Goal: Leave review/rating: Leave review/rating

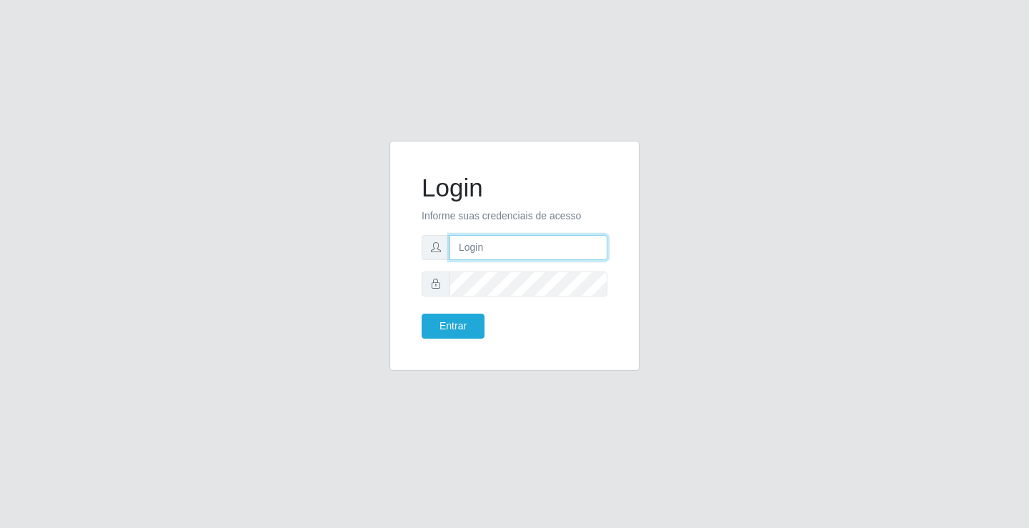
click at [479, 249] on input "text" at bounding box center [528, 247] width 158 height 25
type input "william@ideal"
click at [422, 314] on button "Entrar" at bounding box center [453, 326] width 63 height 25
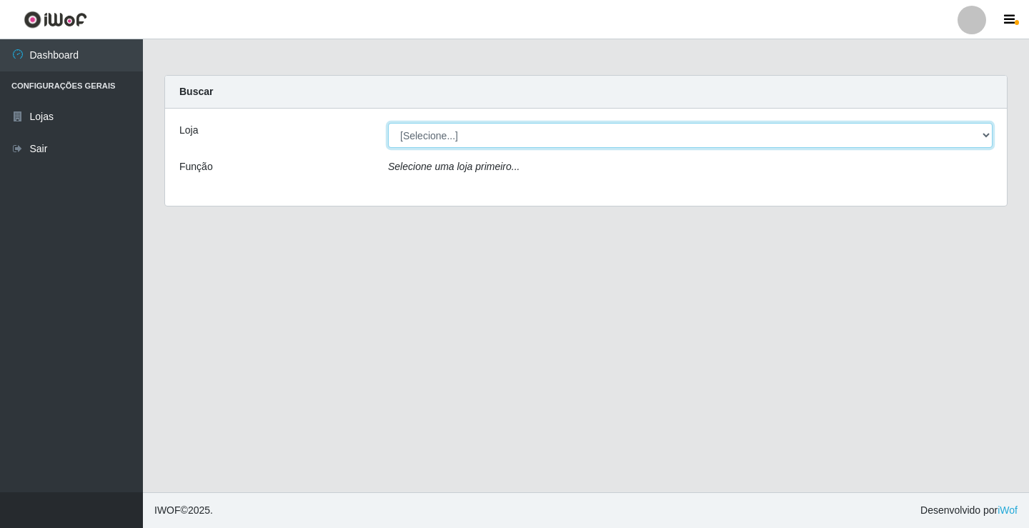
click at [523, 139] on select "[Selecione...] Ideal - Conceição" at bounding box center [690, 135] width 604 height 25
select select "231"
click at [388, 123] on select "[Selecione...] Ideal - Conceição" at bounding box center [690, 135] width 604 height 25
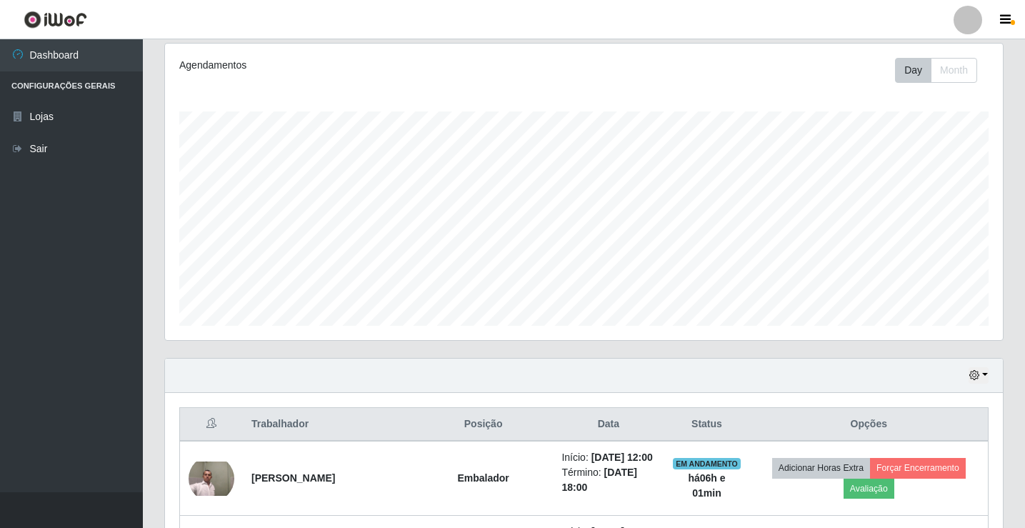
scroll to position [286, 0]
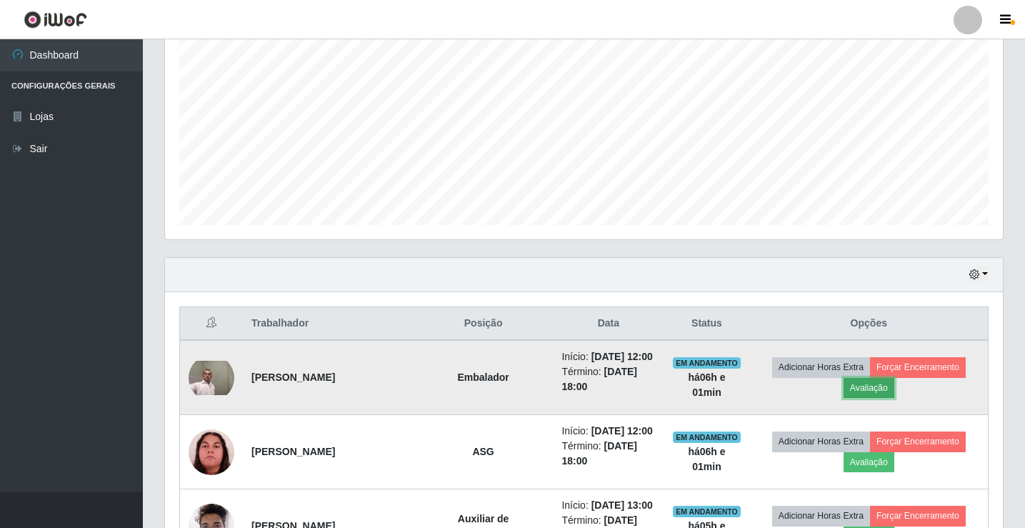
click at [887, 394] on button "Avaliação" at bounding box center [869, 388] width 51 height 20
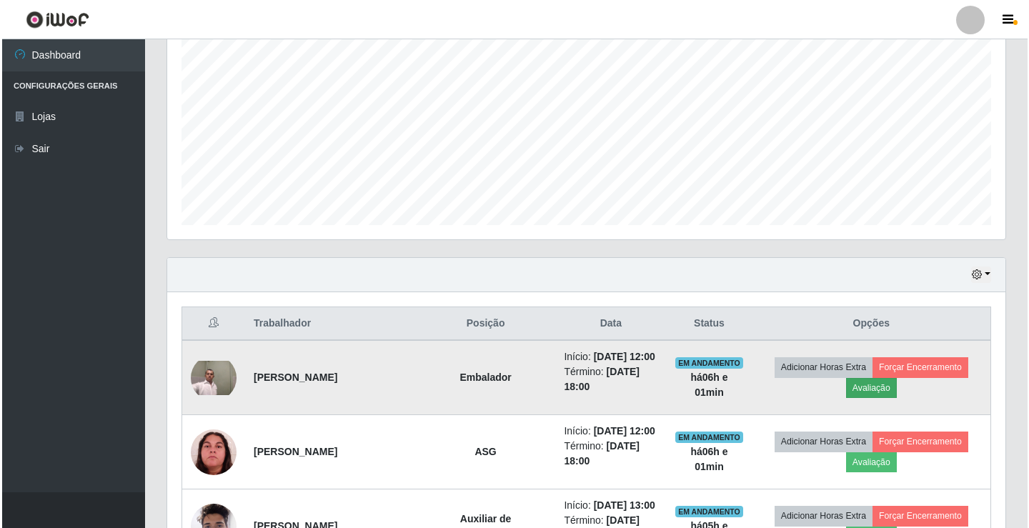
scroll to position [297, 831]
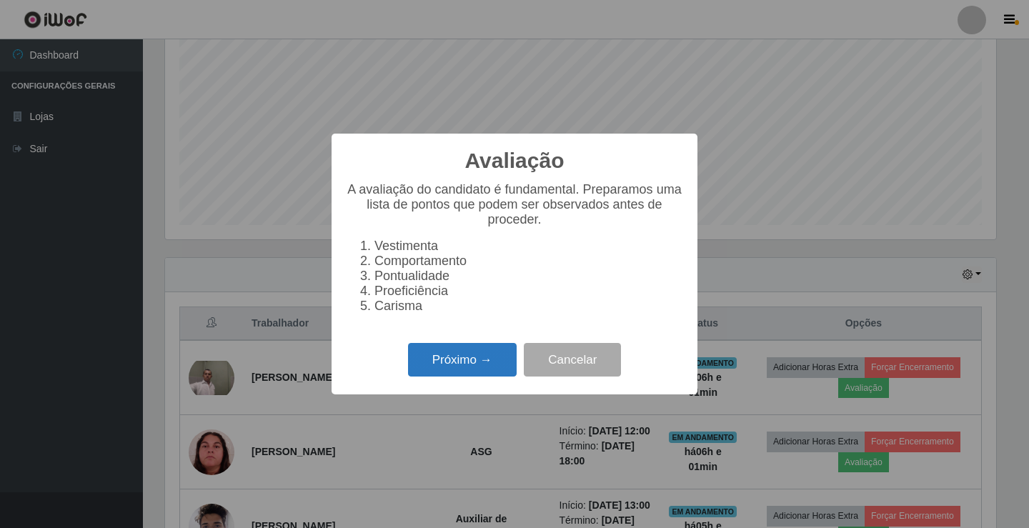
click at [479, 375] on button "Próximo →" at bounding box center [462, 360] width 109 height 34
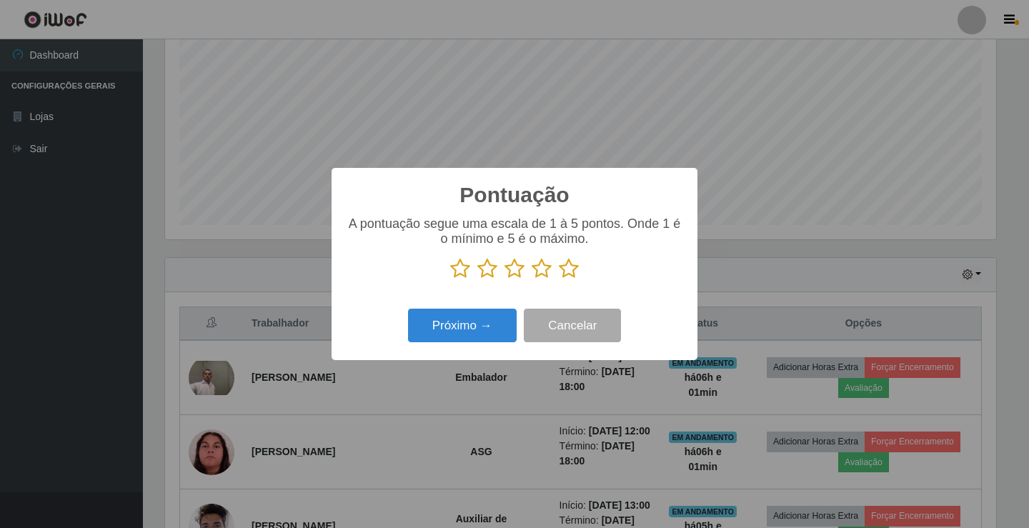
scroll to position [714202, 713667]
click at [564, 275] on icon at bounding box center [569, 268] width 20 height 21
click at [559, 279] on input "radio" at bounding box center [559, 279] width 0 height 0
click at [501, 320] on button "Próximo →" at bounding box center [462, 326] width 109 height 34
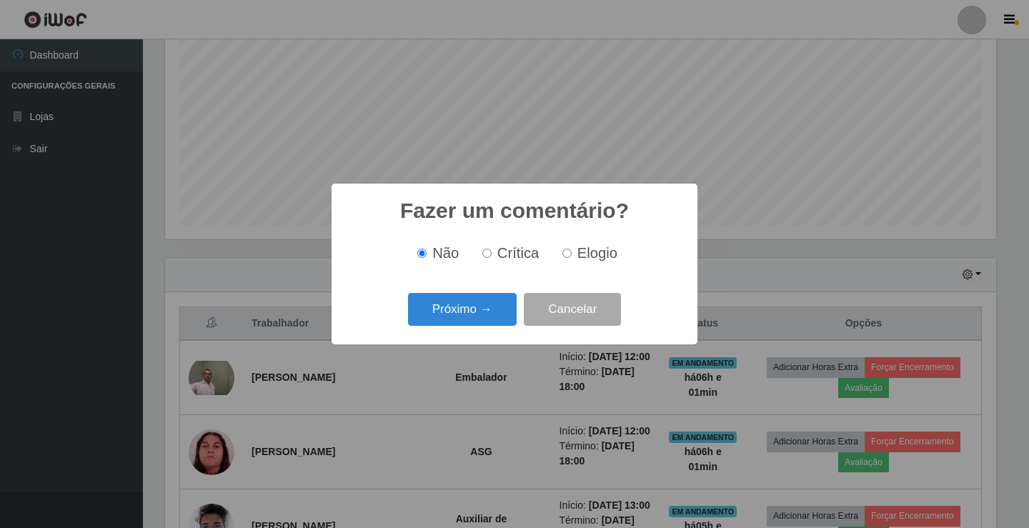
click at [501, 320] on button "Próximo →" at bounding box center [462, 310] width 109 height 34
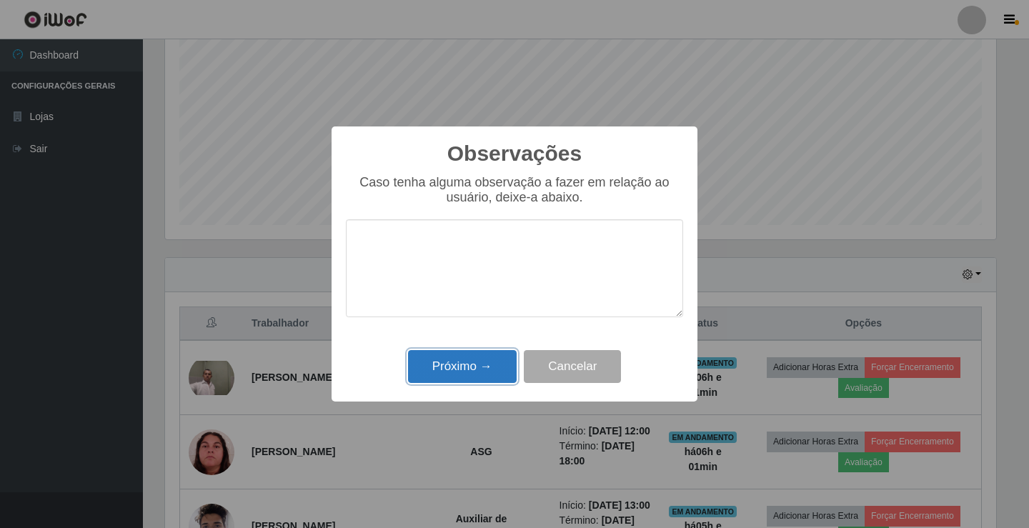
click at [498, 371] on button "Próximo →" at bounding box center [462, 367] width 109 height 34
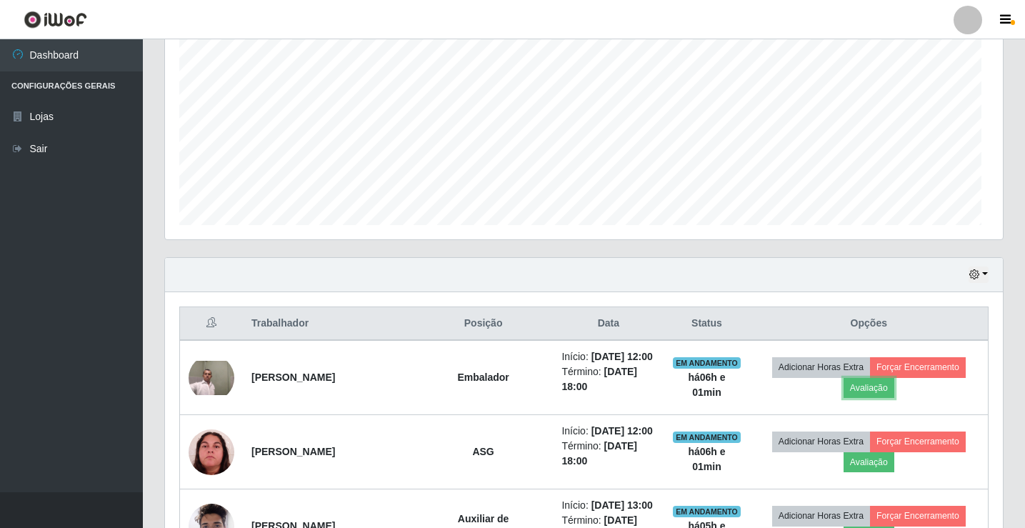
scroll to position [297, 838]
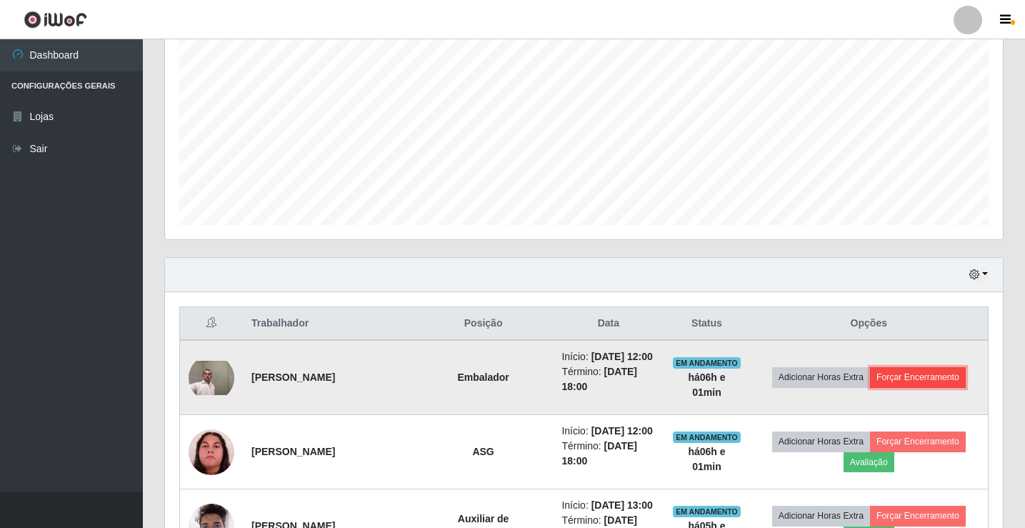
click at [895, 378] on button "Forçar Encerramento" at bounding box center [918, 377] width 96 height 20
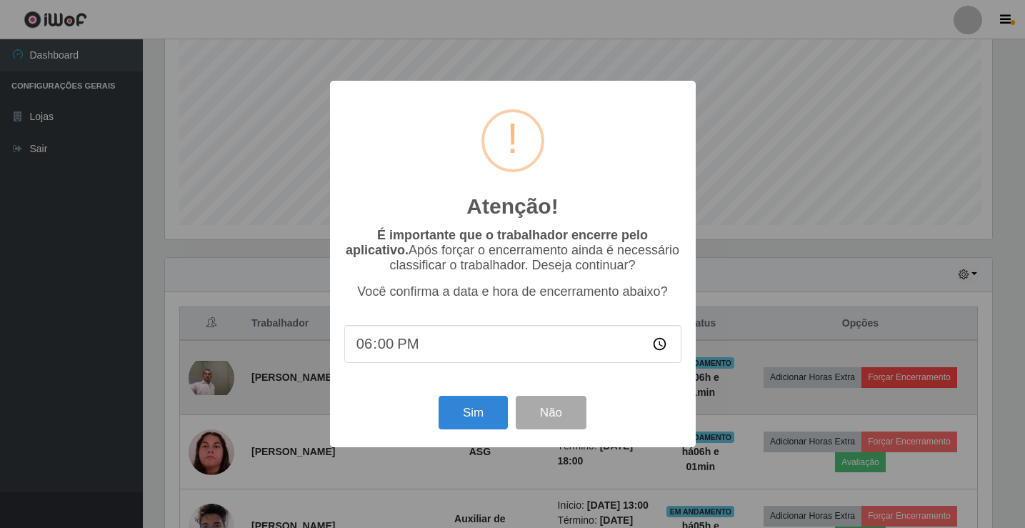
scroll to position [297, 831]
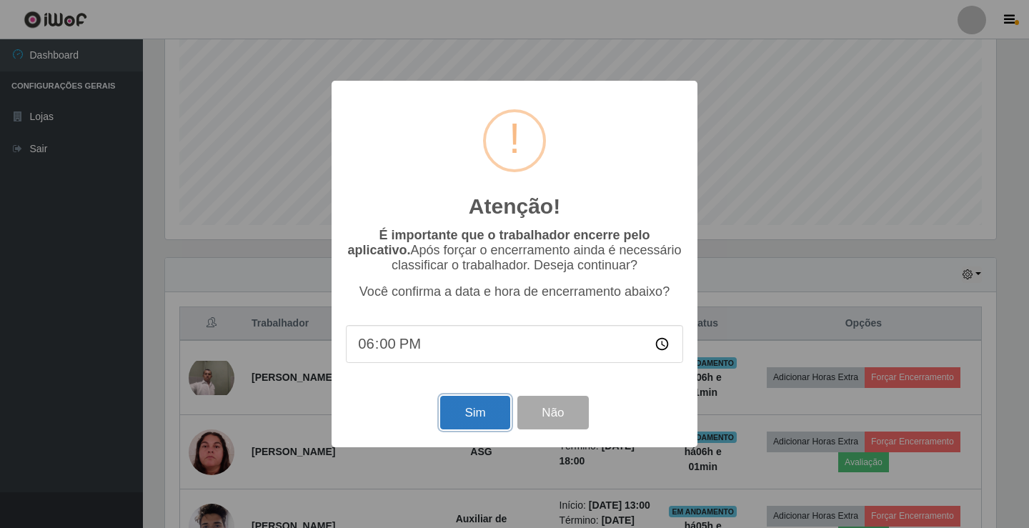
click at [489, 411] on button "Sim" at bounding box center [474, 413] width 69 height 34
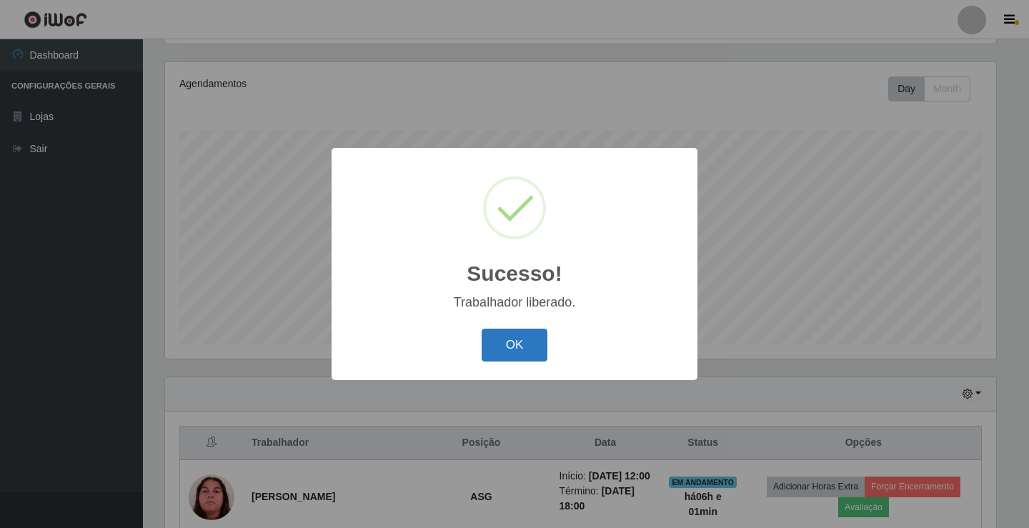
click at [512, 339] on button "OK" at bounding box center [515, 346] width 66 height 34
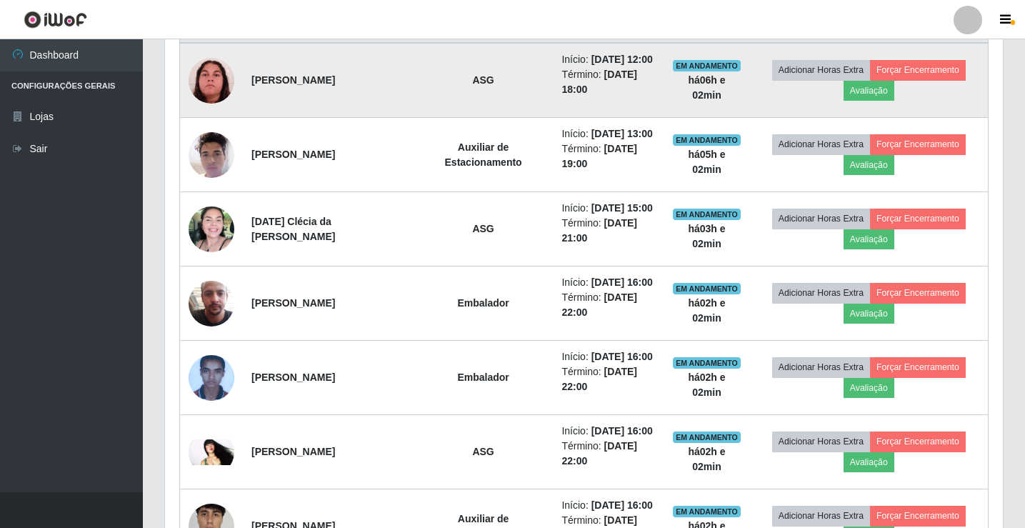
scroll to position [595, 0]
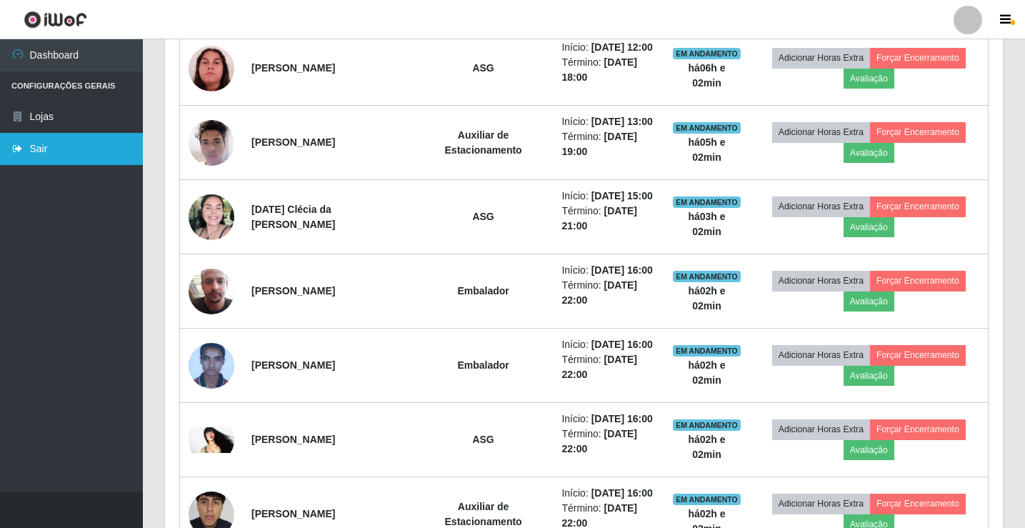
click at [29, 149] on link "Sair" at bounding box center [71, 149] width 143 height 32
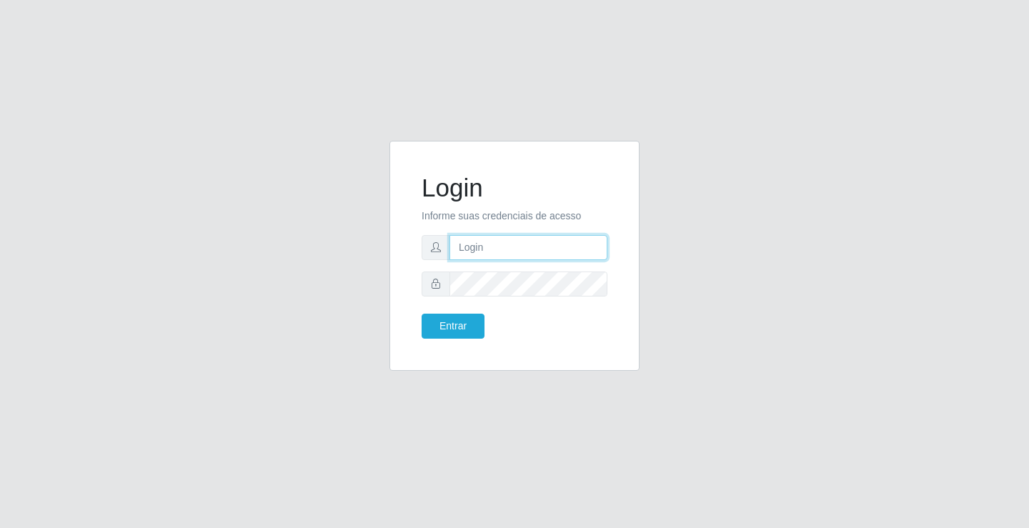
click at [476, 244] on input "text" at bounding box center [528, 247] width 158 height 25
type input "paulo@ideal"
click at [469, 322] on button "Entrar" at bounding box center [453, 326] width 63 height 25
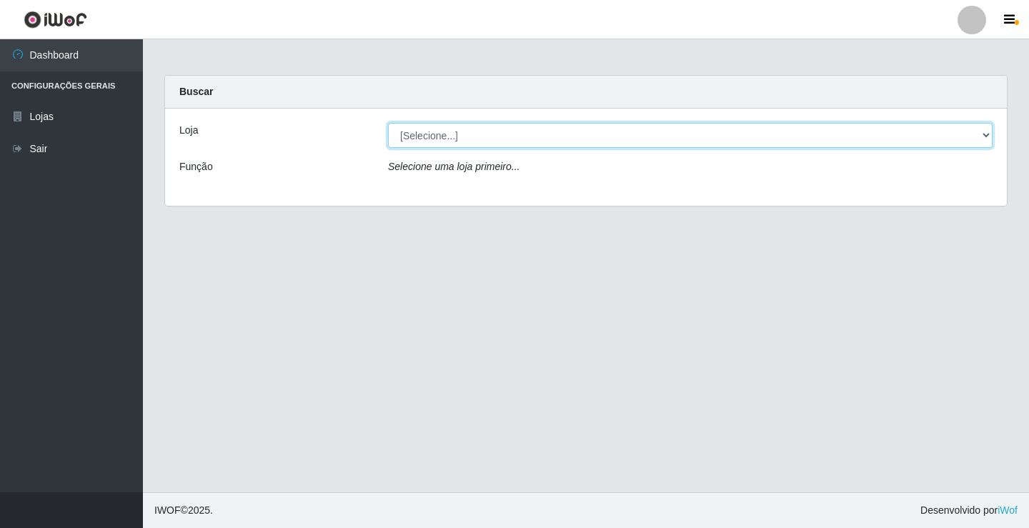
click at [500, 135] on select "[Selecione...] Ideal - Conceição" at bounding box center [690, 135] width 604 height 25
select select "231"
click at [388, 123] on select "[Selecione...] Ideal - Conceição" at bounding box center [690, 135] width 604 height 25
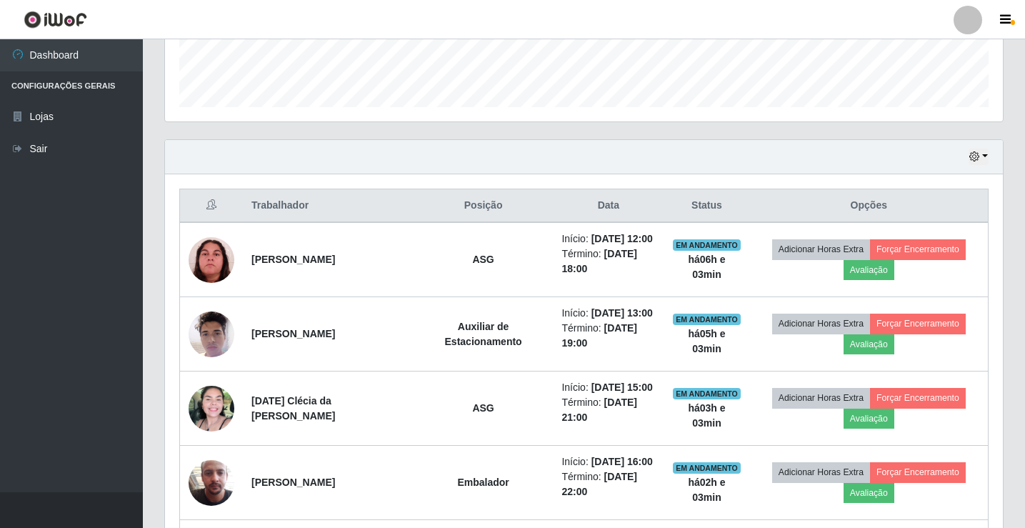
scroll to position [429, 0]
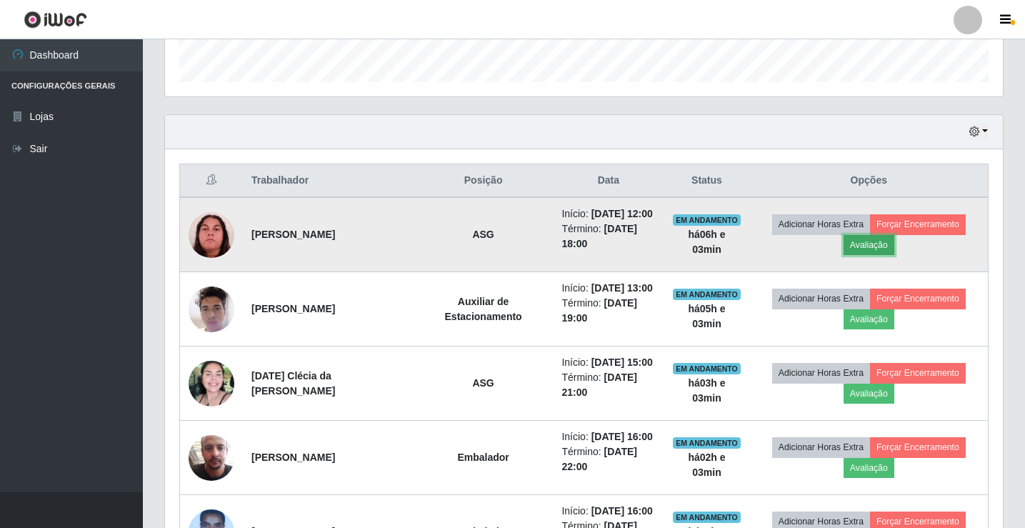
click at [877, 247] on button "Avaliação" at bounding box center [869, 245] width 51 height 20
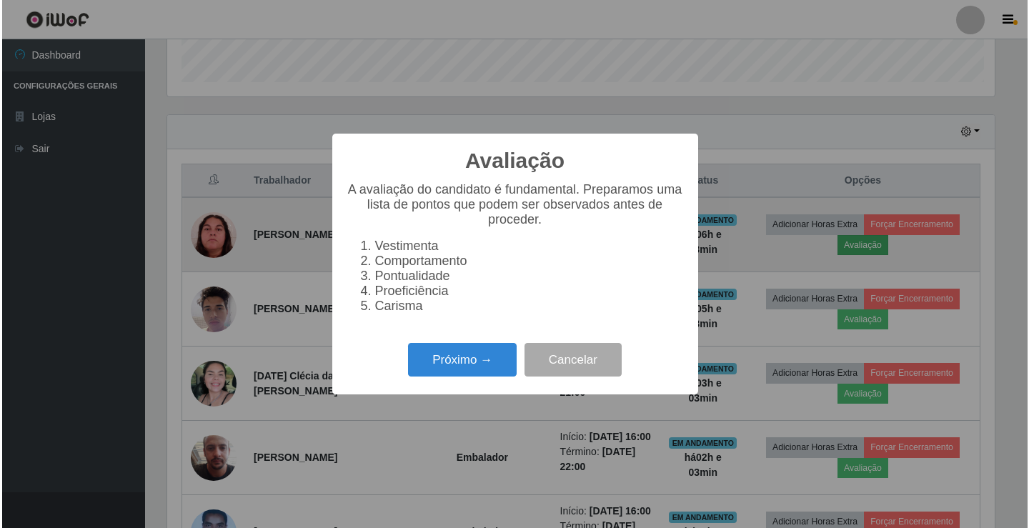
scroll to position [297, 831]
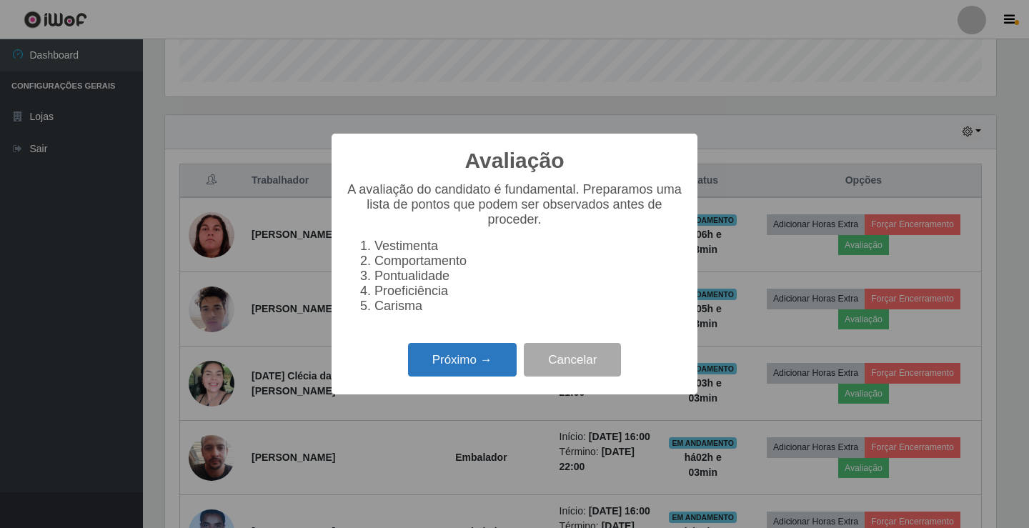
click at [471, 364] on button "Próximo →" at bounding box center [462, 360] width 109 height 34
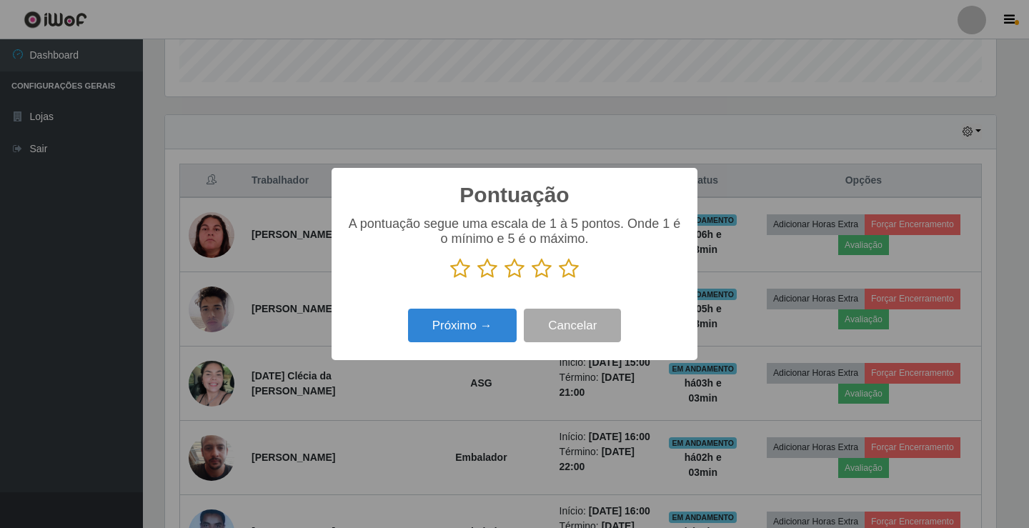
click at [569, 274] on icon at bounding box center [569, 268] width 20 height 21
click at [559, 279] on input "radio" at bounding box center [559, 279] width 0 height 0
click at [467, 324] on button "Próximo →" at bounding box center [462, 326] width 109 height 34
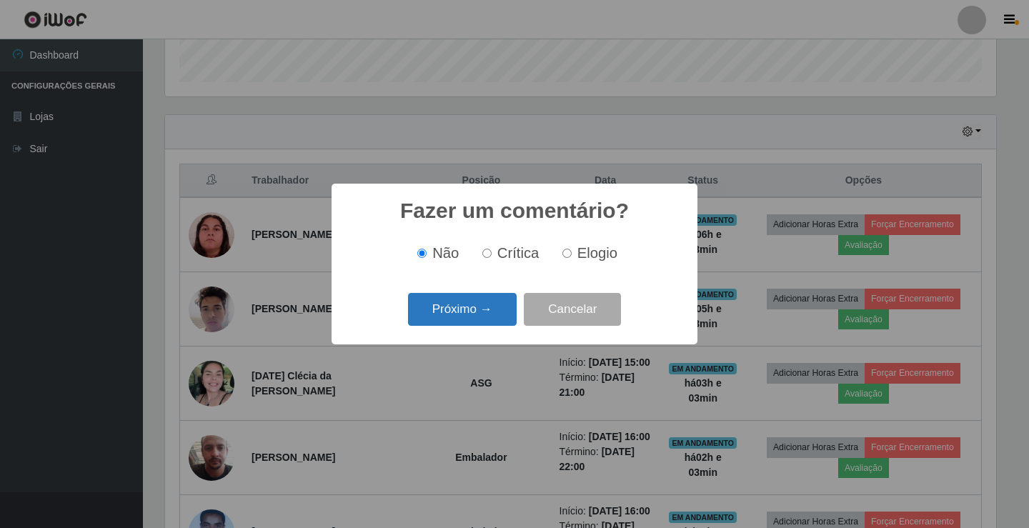
click at [474, 314] on button "Próximo →" at bounding box center [462, 310] width 109 height 34
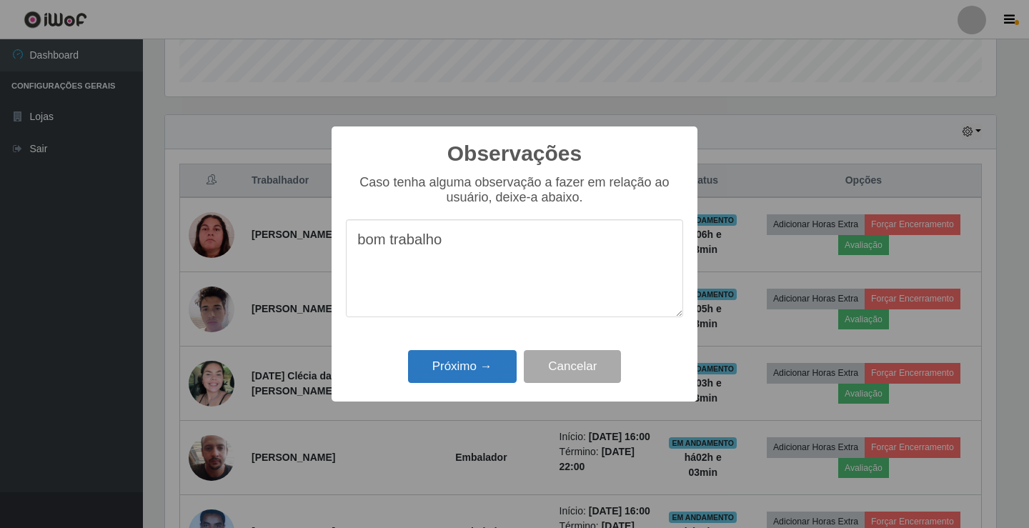
type textarea "bom trabalho"
click at [486, 357] on button "Próximo →" at bounding box center [462, 367] width 109 height 34
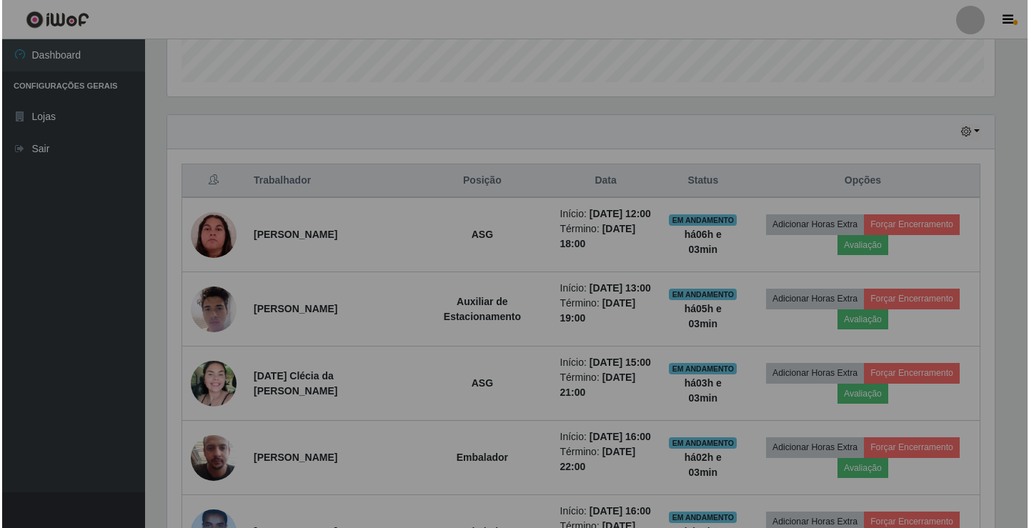
scroll to position [297, 838]
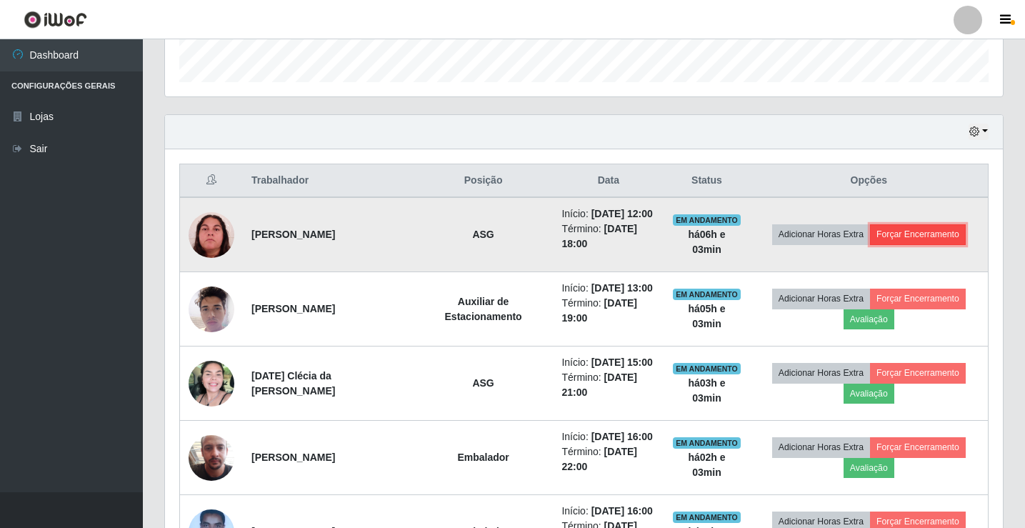
click at [931, 230] on button "Forçar Encerramento" at bounding box center [918, 234] width 96 height 20
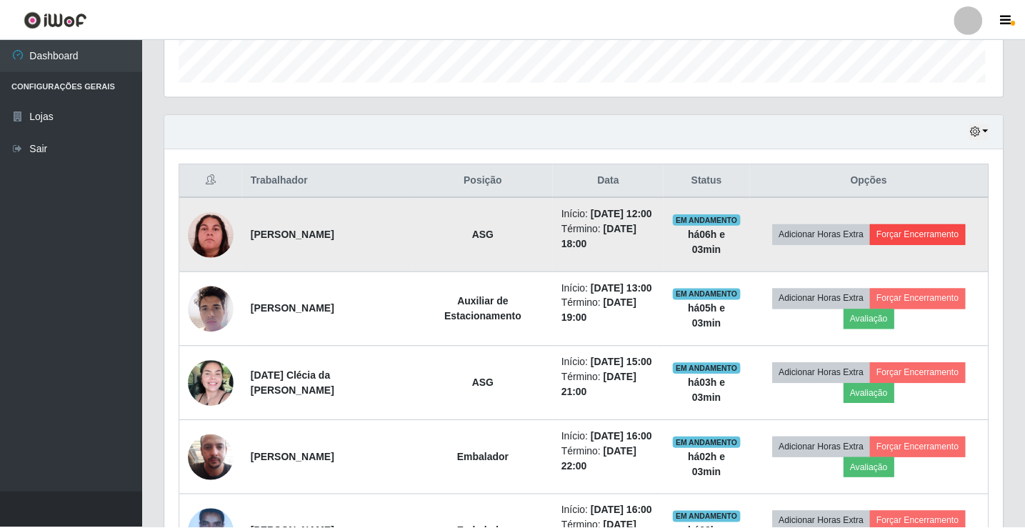
scroll to position [297, 831]
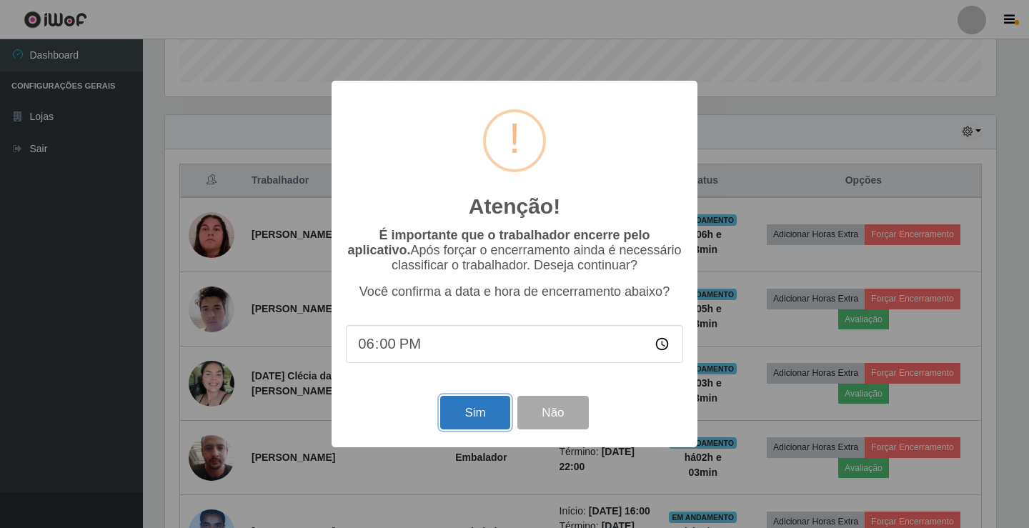
click at [489, 414] on button "Sim" at bounding box center [474, 413] width 69 height 34
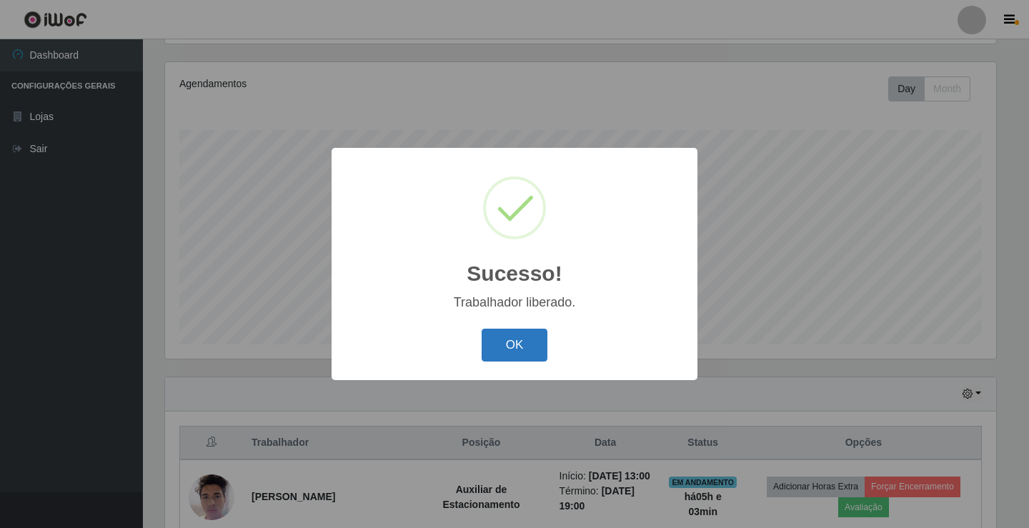
click at [493, 334] on button "OK" at bounding box center [515, 346] width 66 height 34
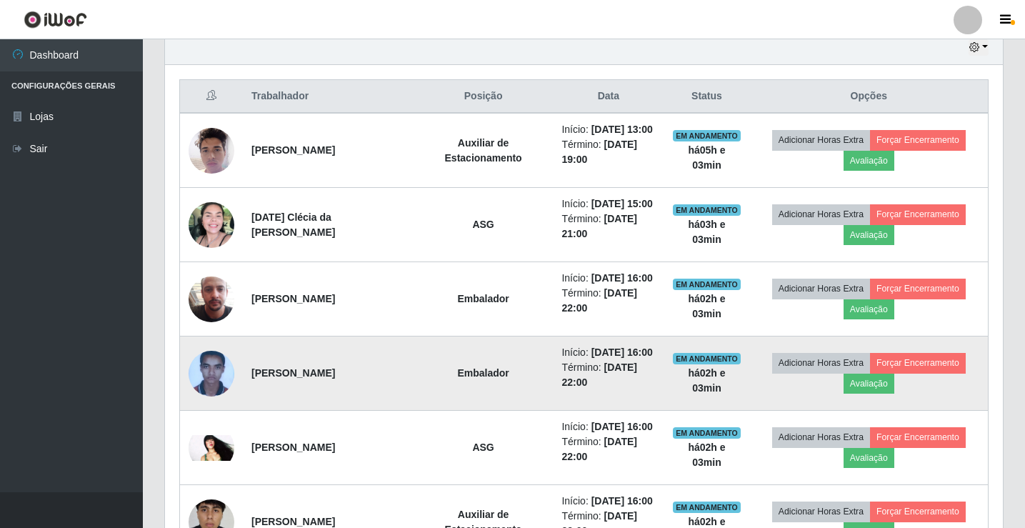
scroll to position [524, 0]
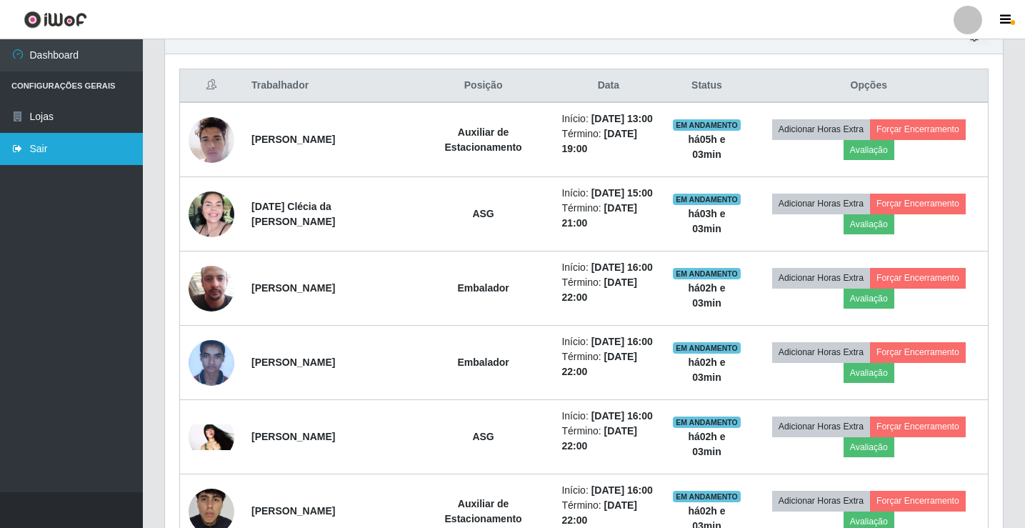
click at [32, 144] on link "Sair" at bounding box center [71, 149] width 143 height 32
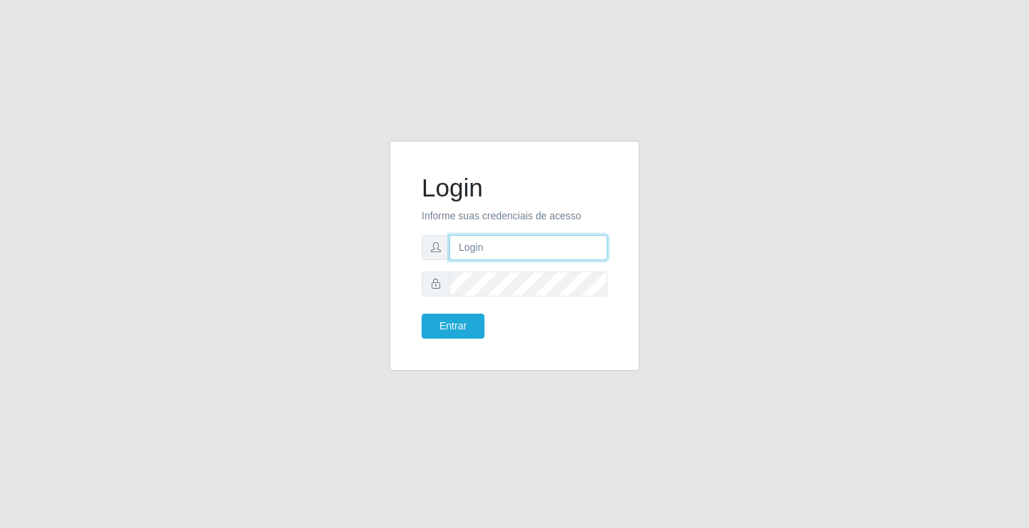
click at [589, 256] on input "text" at bounding box center [528, 247] width 158 height 25
type input "william@ideal"
click at [422, 314] on button "Entrar" at bounding box center [453, 326] width 63 height 25
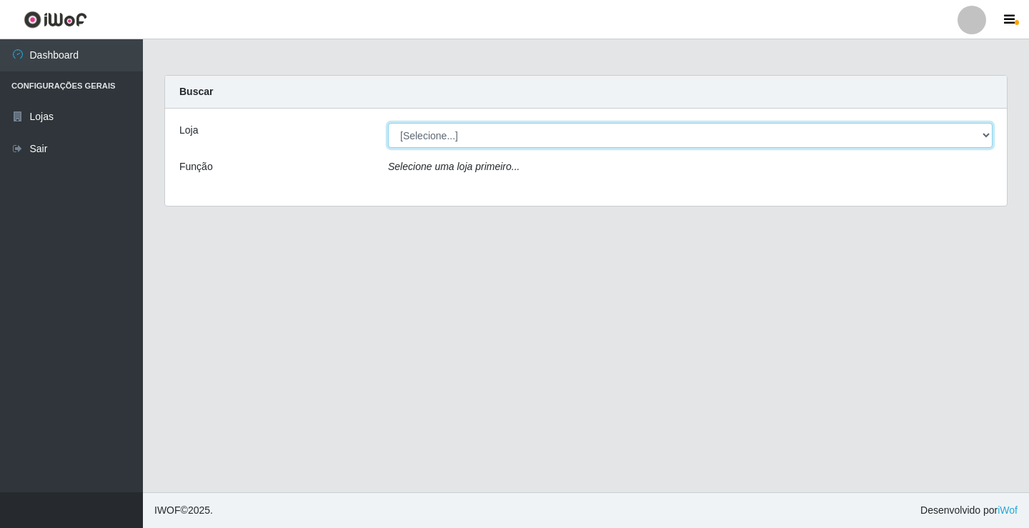
click at [567, 128] on select "[Selecione...] Ideal - Conceição" at bounding box center [690, 135] width 604 height 25
select select "231"
click at [388, 123] on select "[Selecione...] Ideal - Conceição" at bounding box center [690, 135] width 604 height 25
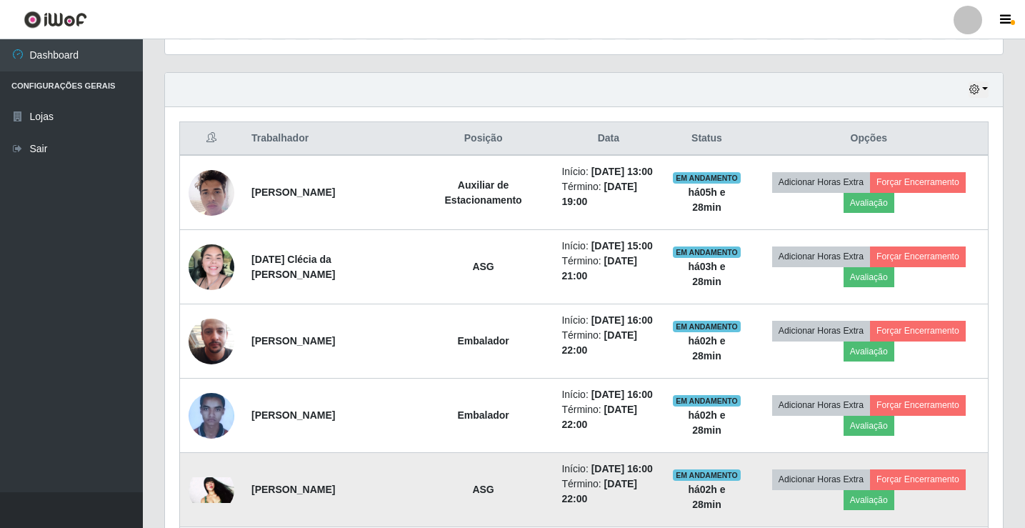
scroll to position [469, 0]
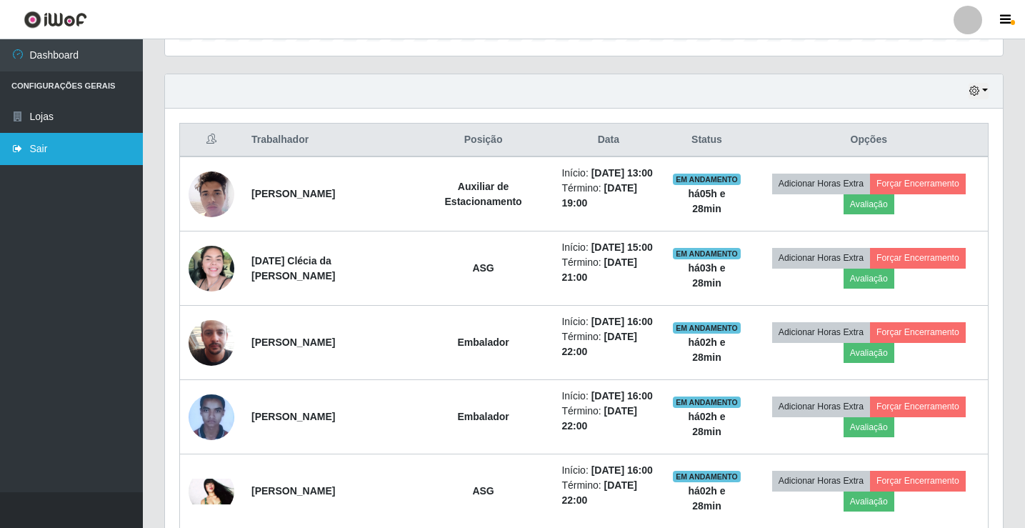
click at [71, 144] on link "Sair" at bounding box center [71, 149] width 143 height 32
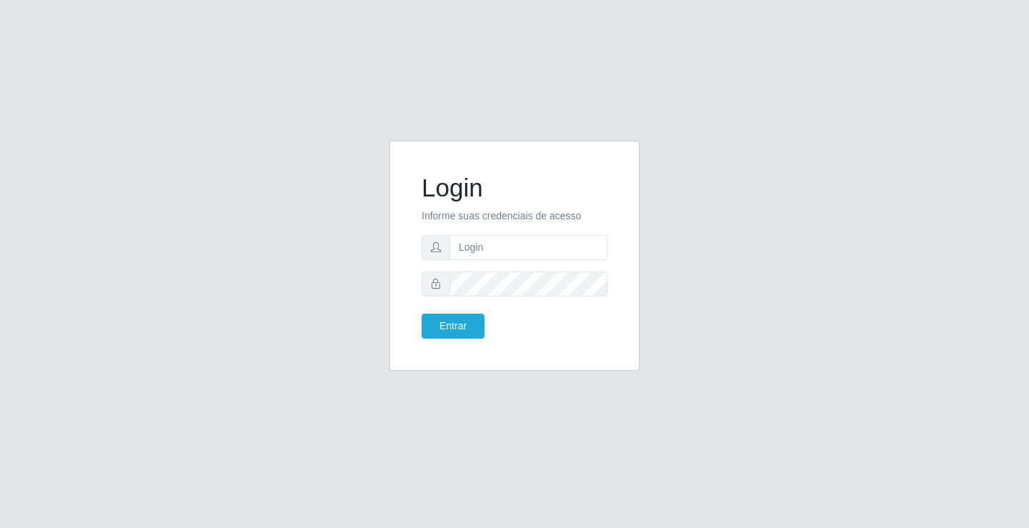
drag, startPoint x: 639, startPoint y: 0, endPoint x: 202, endPoint y: 161, distance: 465.5
click at [202, 161] on div "Login Informe suas credenciais de acesso Entrar" at bounding box center [514, 264] width 815 height 247
click at [500, 236] on input "text" at bounding box center [528, 247] width 158 height 25
type input "paulo@ideal"
click at [465, 332] on button "Entrar" at bounding box center [453, 326] width 63 height 25
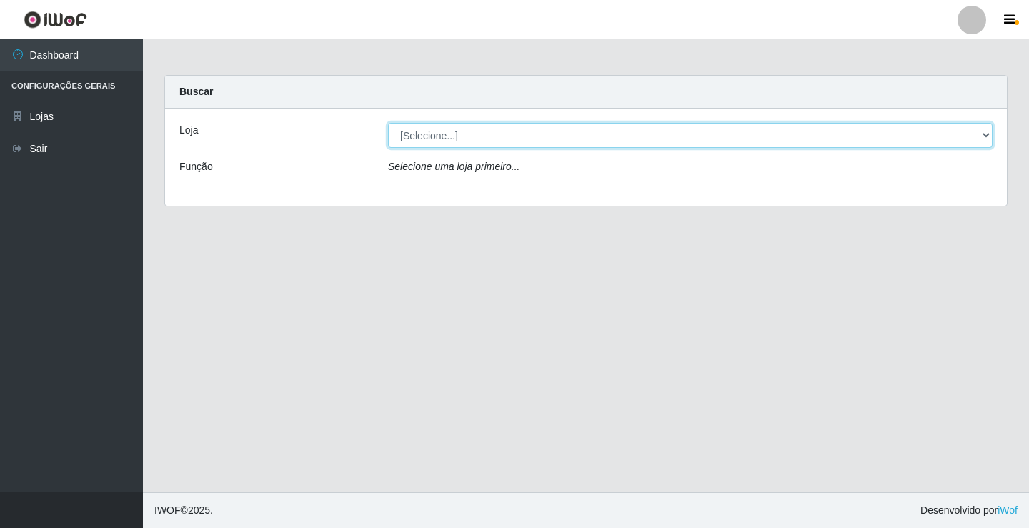
click at [491, 136] on select "[Selecione...] Ideal - Conceição" at bounding box center [690, 135] width 604 height 25
select select "231"
click at [388, 123] on select "[Selecione...] Ideal - Conceição" at bounding box center [690, 135] width 604 height 25
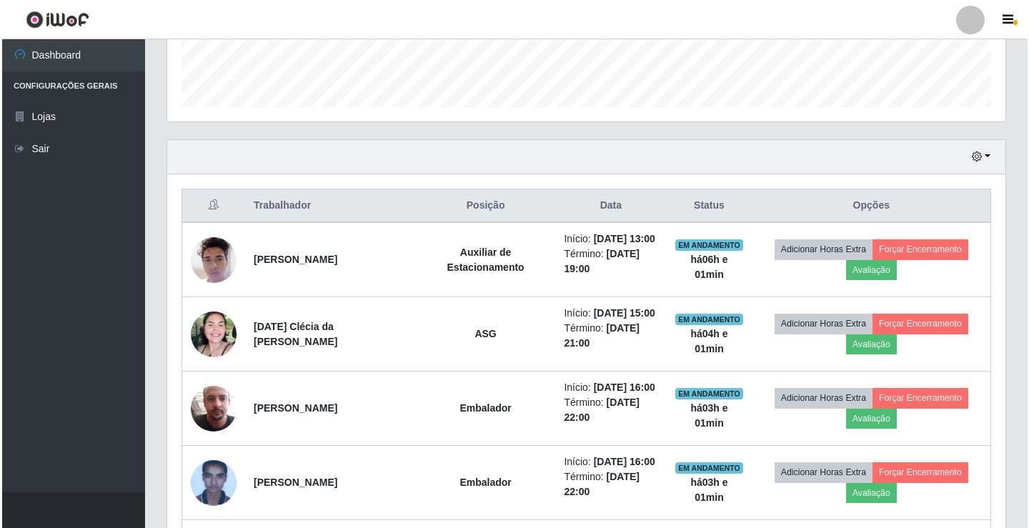
scroll to position [429, 0]
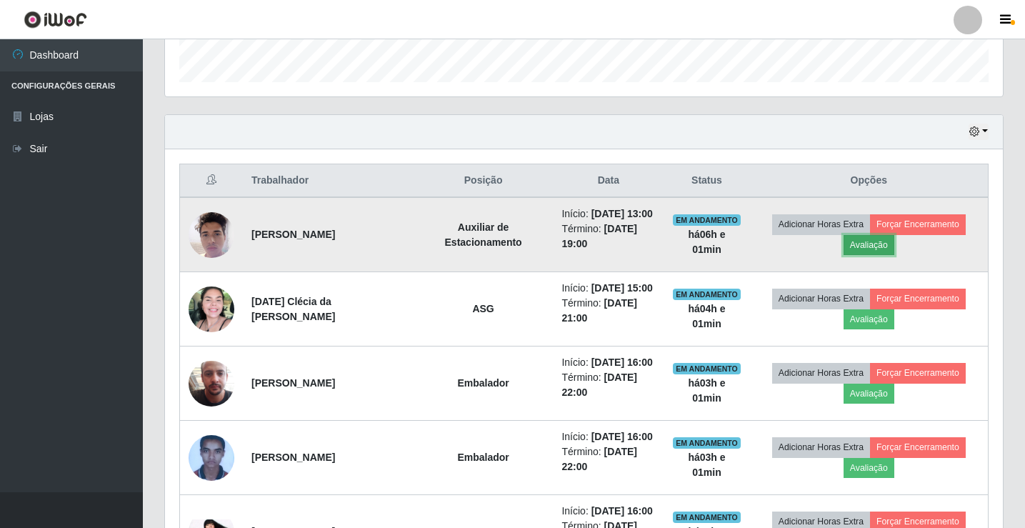
click at [868, 242] on button "Avaliação" at bounding box center [869, 245] width 51 height 20
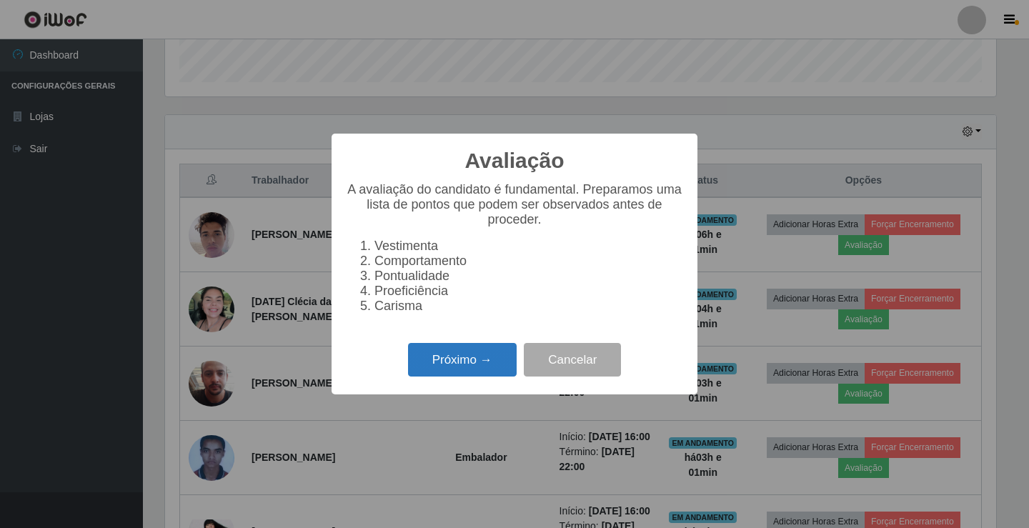
click at [498, 366] on button "Próximo →" at bounding box center [462, 360] width 109 height 34
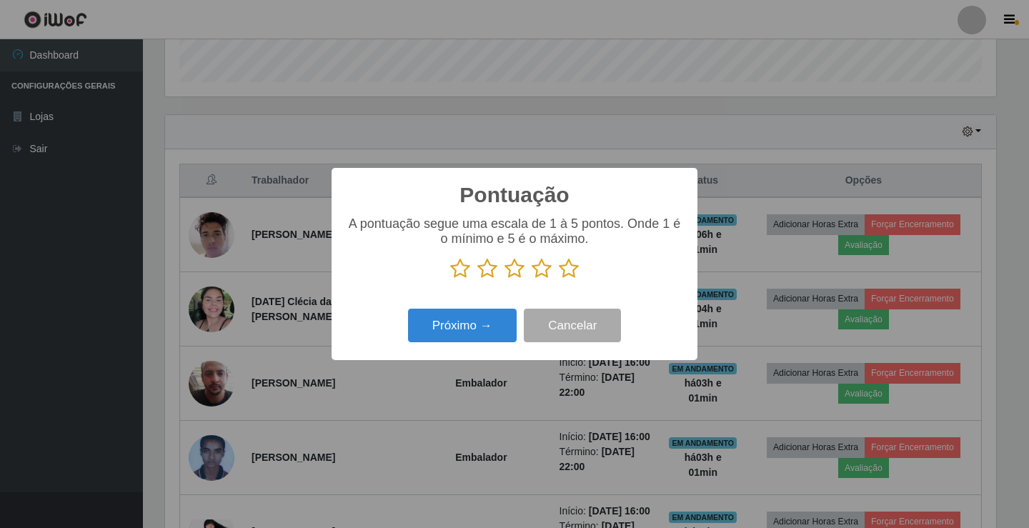
click at [533, 254] on div "A pontuação segue uma escala de 1 à 5 pontos. Onde 1 é o mínimo e 5 é o máximo." at bounding box center [514, 247] width 337 height 63
click at [517, 272] on icon at bounding box center [514, 268] width 20 height 21
click at [504, 279] on input "radio" at bounding box center [504, 279] width 0 height 0
click at [480, 327] on button "Próximo →" at bounding box center [462, 326] width 109 height 34
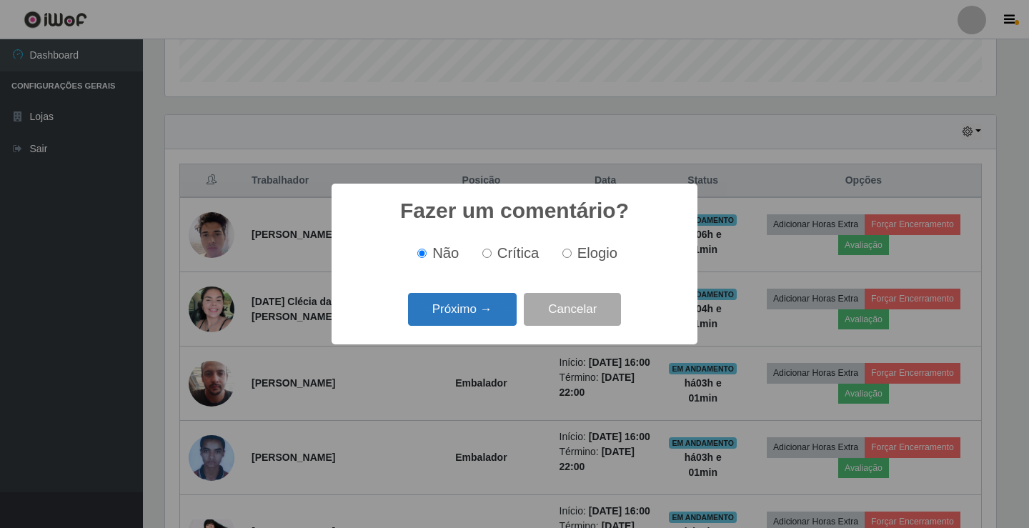
click at [486, 312] on button "Próximo →" at bounding box center [462, 310] width 109 height 34
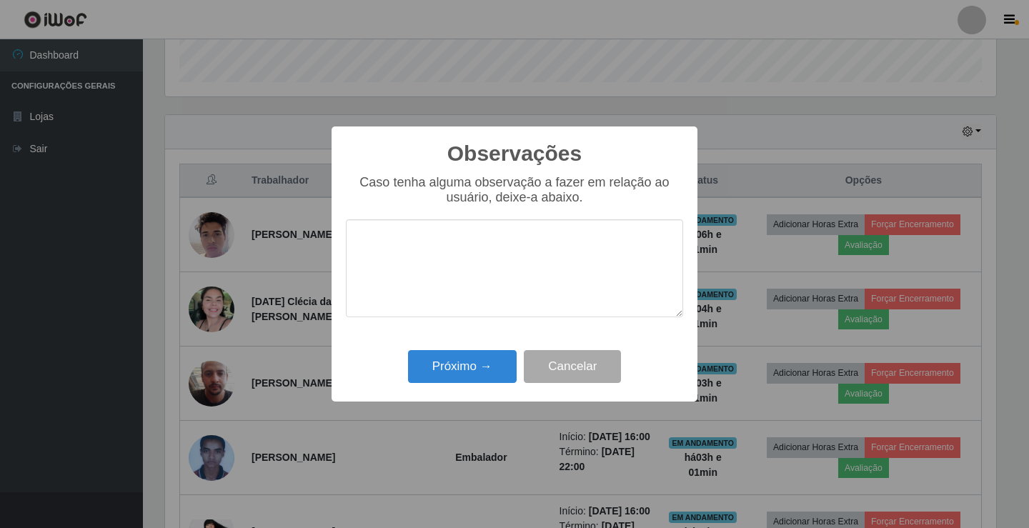
click at [489, 284] on textarea at bounding box center [514, 268] width 337 height 98
click at [450, 362] on button "Próximo →" at bounding box center [462, 367] width 109 height 34
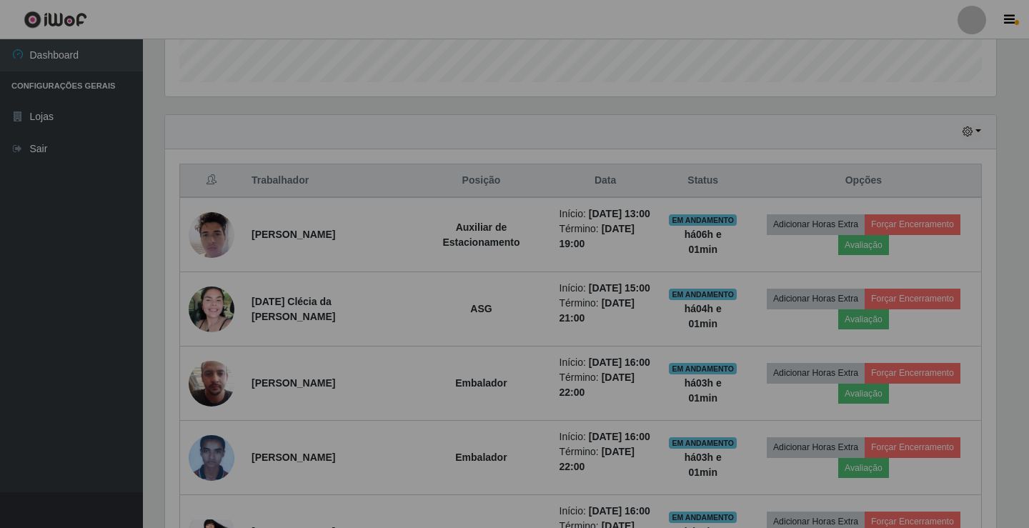
scroll to position [297, 838]
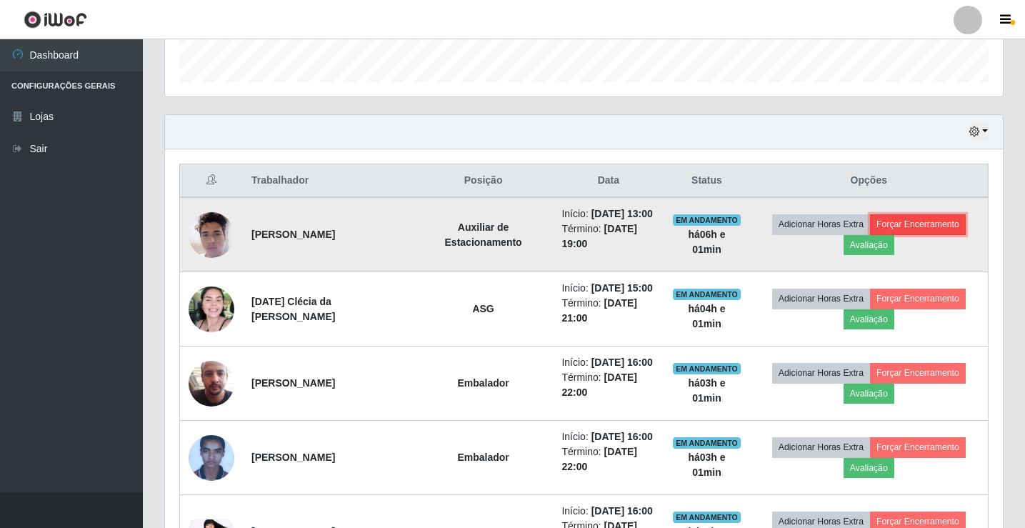
click at [927, 223] on button "Forçar Encerramento" at bounding box center [918, 224] width 96 height 20
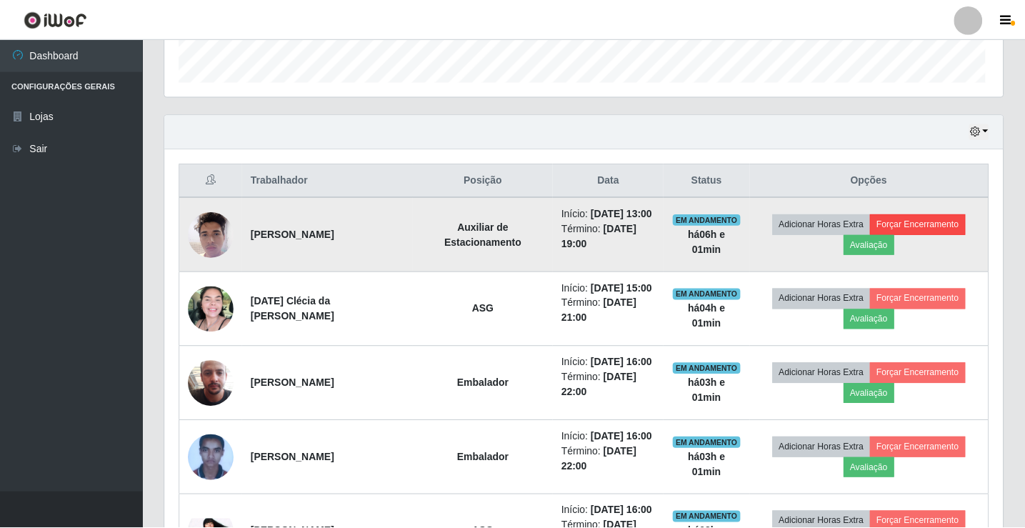
scroll to position [297, 831]
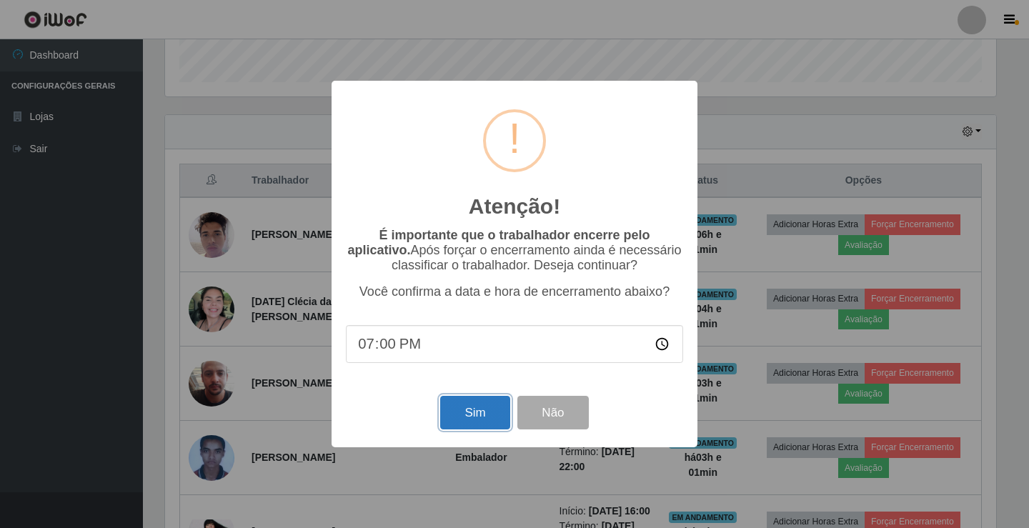
click at [491, 407] on button "Sim" at bounding box center [474, 413] width 69 height 34
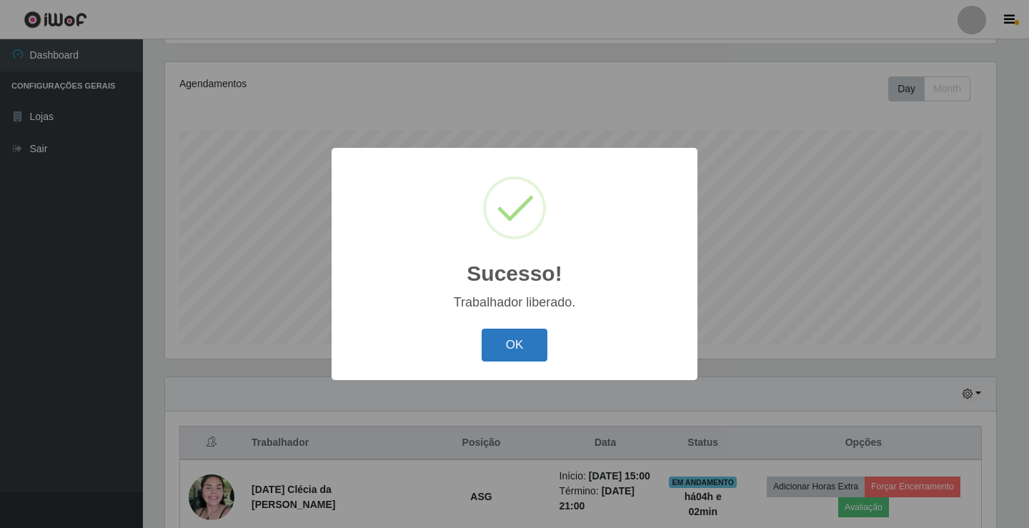
click at [522, 336] on button "OK" at bounding box center [515, 346] width 66 height 34
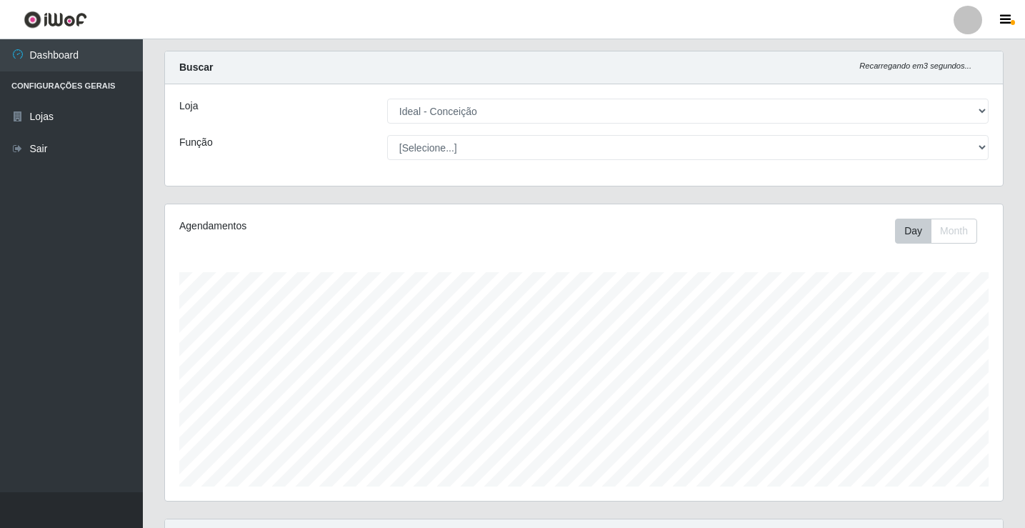
scroll to position [143, 0]
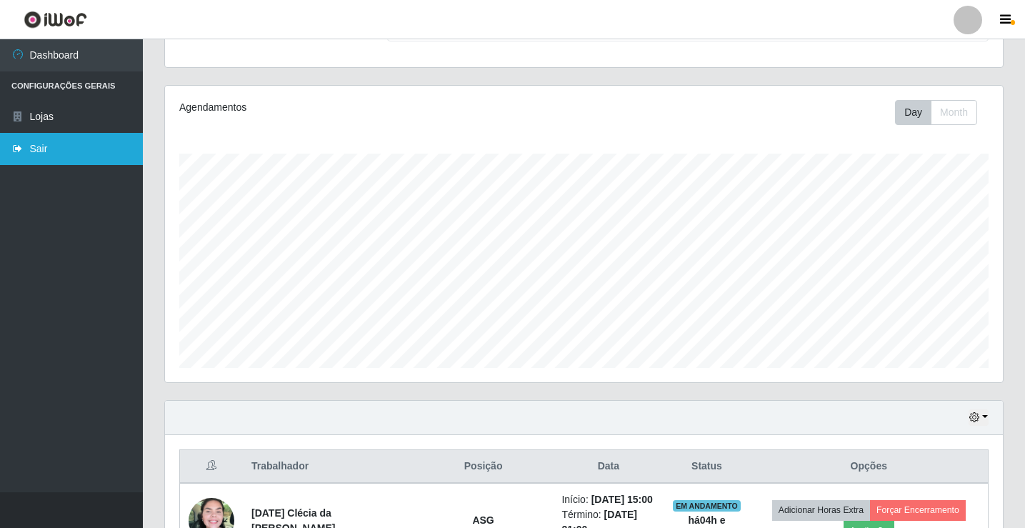
click at [49, 146] on link "Sair" at bounding box center [71, 149] width 143 height 32
